Goal: Task Accomplishment & Management: Use online tool/utility

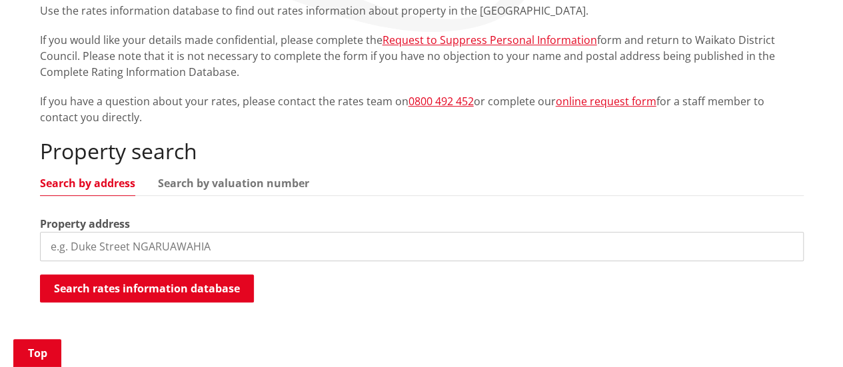
scroll to position [333, 0]
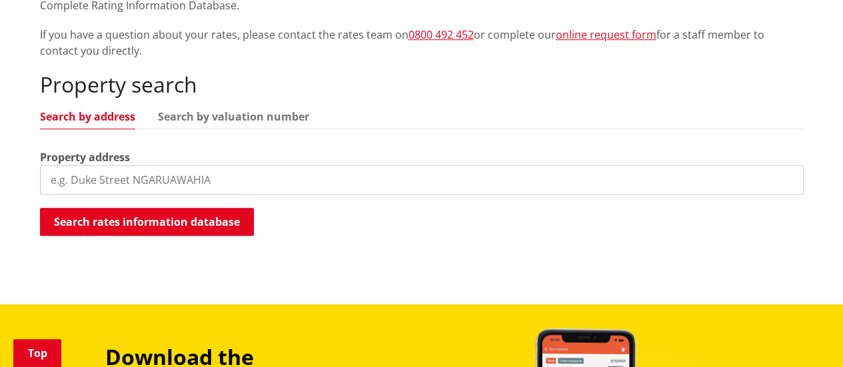
click at [207, 186] on input "search" at bounding box center [422, 179] width 764 height 29
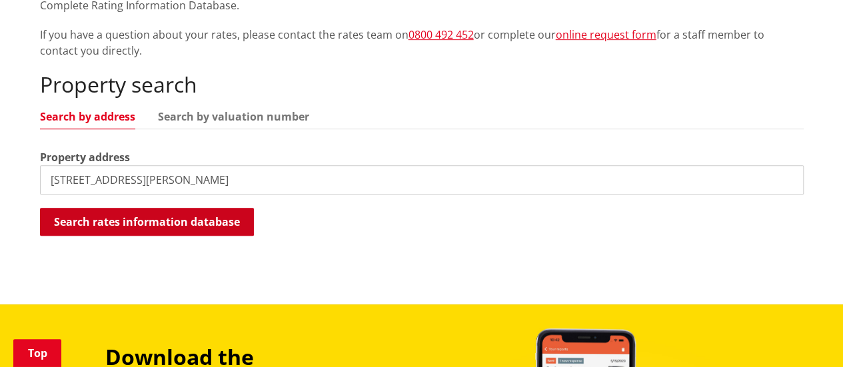
type input "[STREET_ADDRESS][PERSON_NAME]"
click at [229, 221] on button "Search rates information database" at bounding box center [147, 222] width 214 height 28
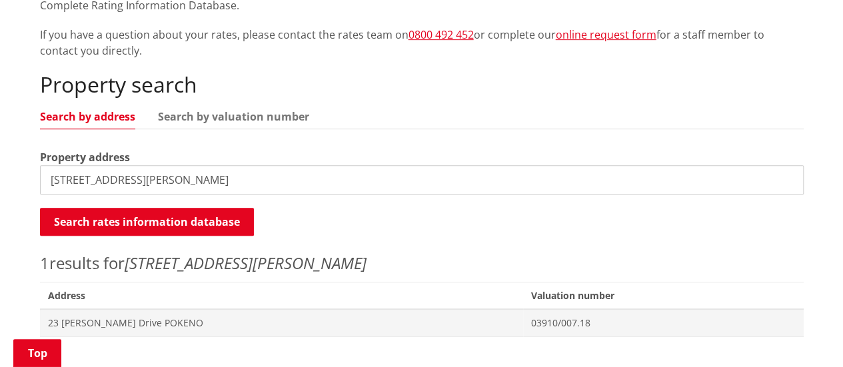
scroll to position [533, 0]
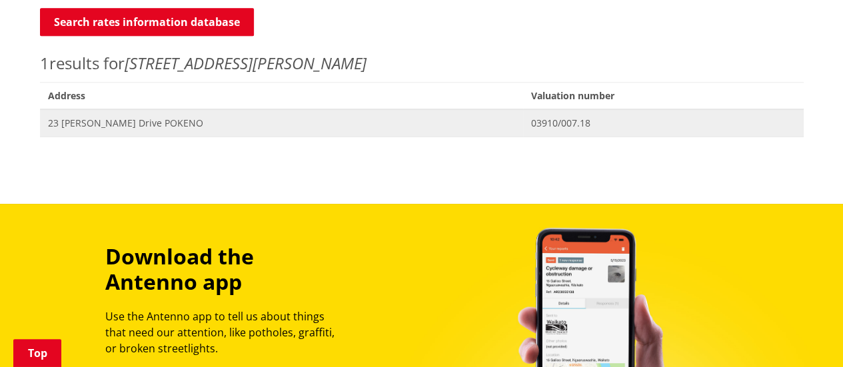
click at [131, 122] on span "23 [PERSON_NAME] Drive POKENO" at bounding box center [281, 123] width 467 height 13
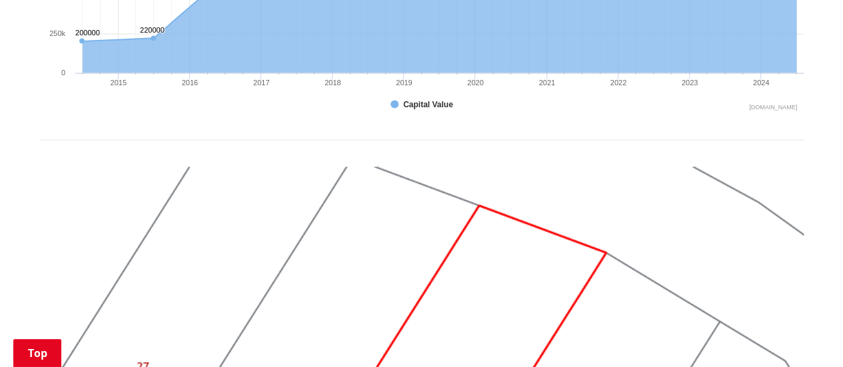
scroll to position [1333, 0]
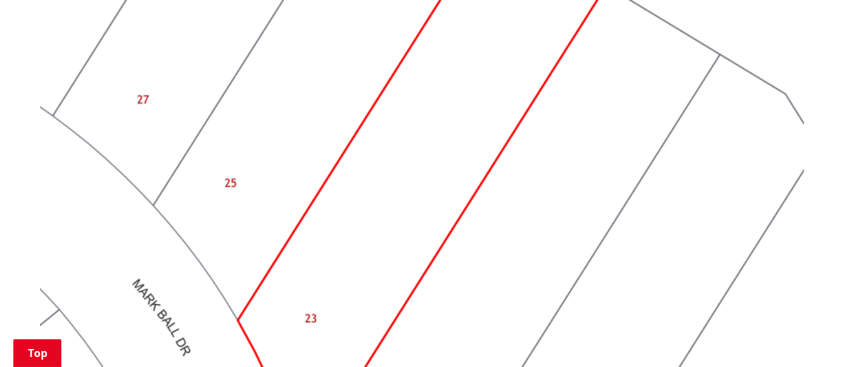
click at [420, 189] on img at bounding box center [422, 186] width 764 height 573
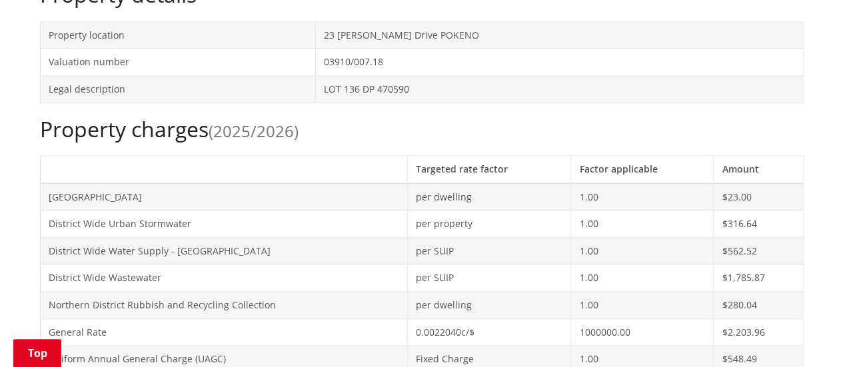
scroll to position [67, 0]
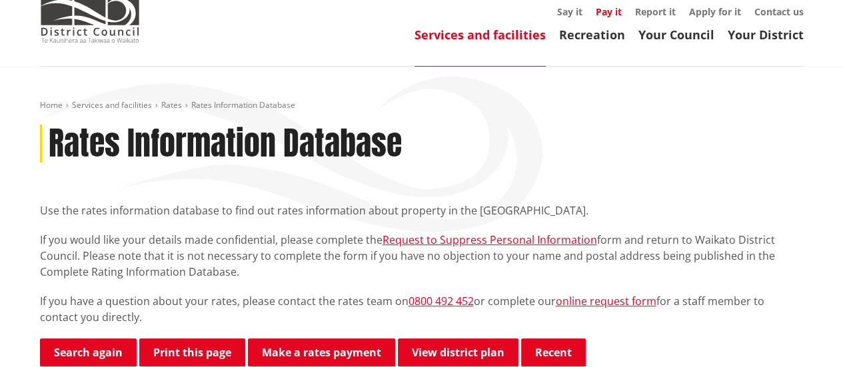
click at [609, 12] on link "Pay it" at bounding box center [609, 11] width 26 height 13
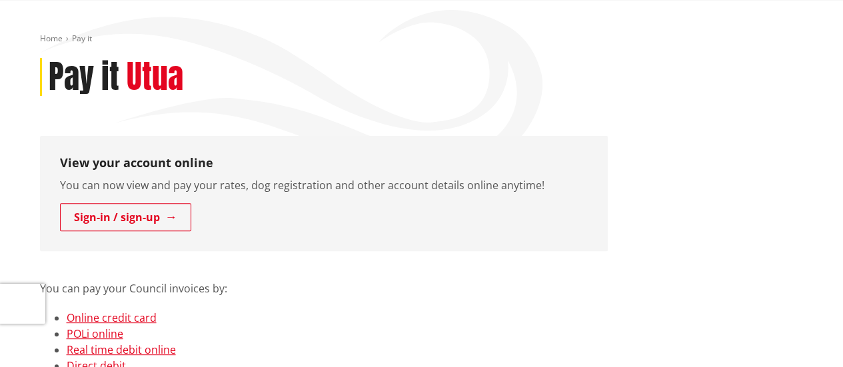
scroll to position [67, 0]
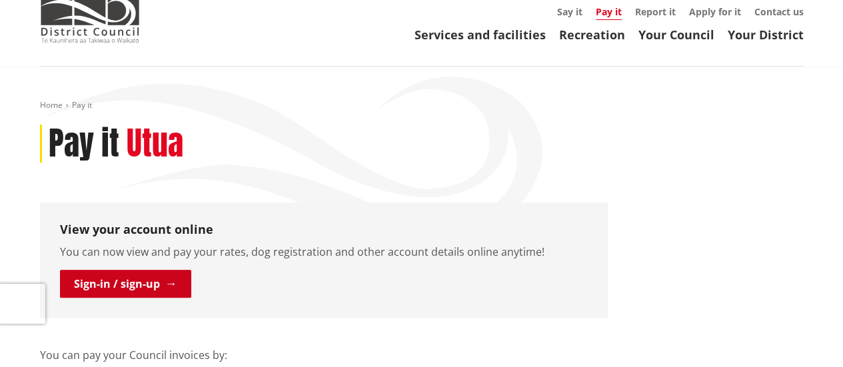
click at [110, 283] on link "Sign-in / sign-up" at bounding box center [125, 284] width 131 height 28
